Goal: Information Seeking & Learning: Learn about a topic

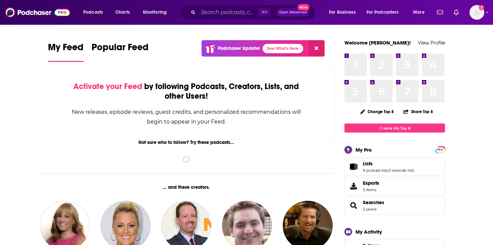
click at [227, 18] on div "⌘ K Open Advanced New" at bounding box center [248, 12] width 136 height 15
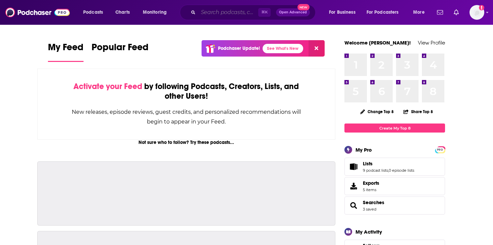
click at [227, 15] on input "Search podcasts, credits, & more..." at bounding box center [228, 12] width 60 height 11
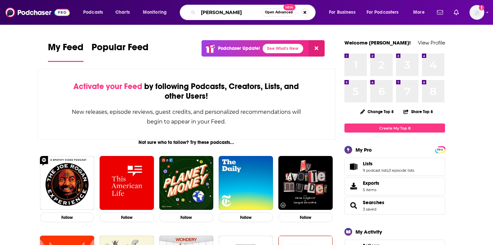
type input "[PERSON_NAME]"
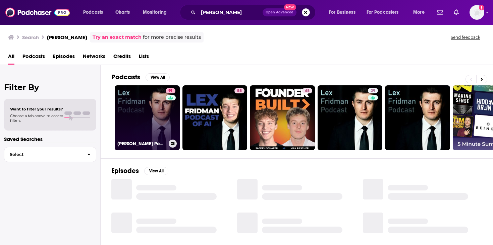
click at [167, 117] on div "91" at bounding box center [171, 114] width 11 height 52
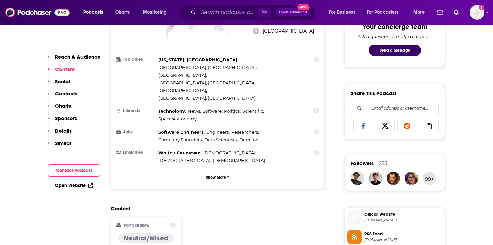
scroll to position [387, 0]
